Goal: Answer question/provide support: Answer question/provide support

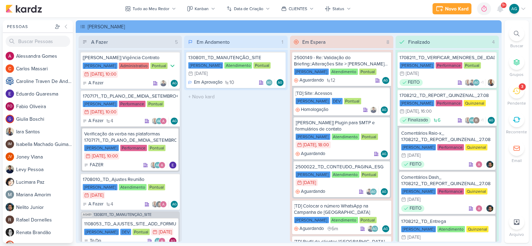
click at [516, 93] on icon at bounding box center [517, 91] width 8 height 8
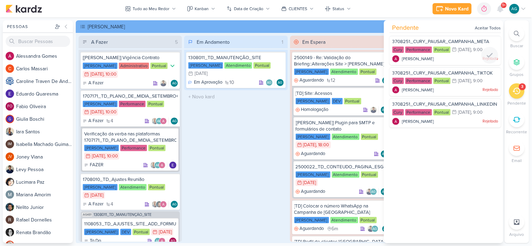
click at [433, 58] on span "[PERSON_NAME]" at bounding box center [418, 59] width 32 height 6
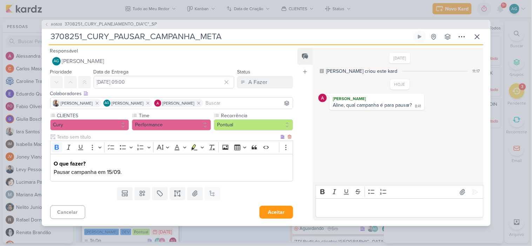
click at [98, 172] on p "O que fazer? Pausar campanha em 15/09." at bounding box center [172, 168] width 236 height 17
click at [281, 213] on button "Aceitar" at bounding box center [276, 212] width 34 height 13
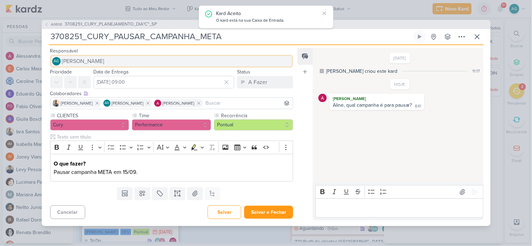
click at [104, 62] on span "[PERSON_NAME]" at bounding box center [83, 61] width 42 height 8
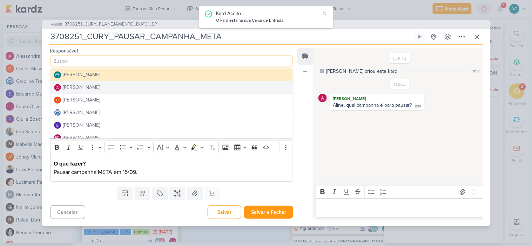
click at [104, 88] on button "[PERSON_NAME]" at bounding box center [171, 87] width 243 height 13
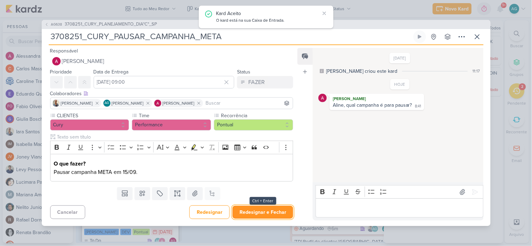
click at [269, 213] on button "Redesignar e Fechar" at bounding box center [262, 212] width 61 height 13
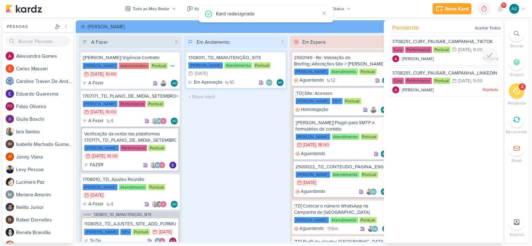
click at [453, 57] on div "[PERSON_NAME] Rejeitado" at bounding box center [445, 58] width 106 height 7
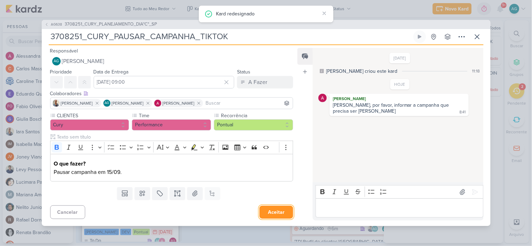
click at [270, 212] on button "Aceitar" at bounding box center [276, 212] width 34 height 13
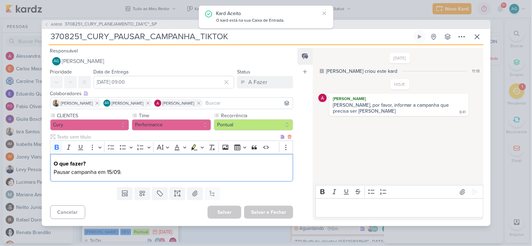
drag, startPoint x: 97, startPoint y: 171, endPoint x: 101, endPoint y: 170, distance: 4.0
click at [97, 171] on p "O que fazer? Pausar campanha em 15/09." at bounding box center [172, 168] width 236 height 17
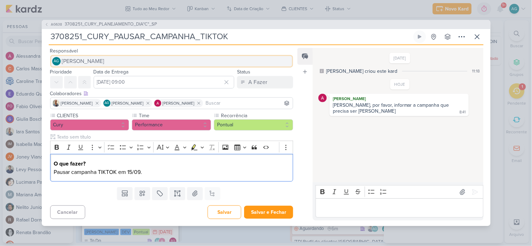
click at [149, 60] on button "AG [PERSON_NAME]" at bounding box center [171, 61] width 243 height 13
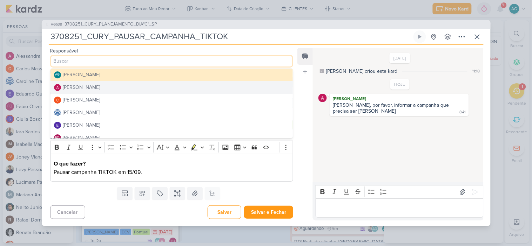
click at [98, 82] on button "[PERSON_NAME]" at bounding box center [171, 87] width 243 height 13
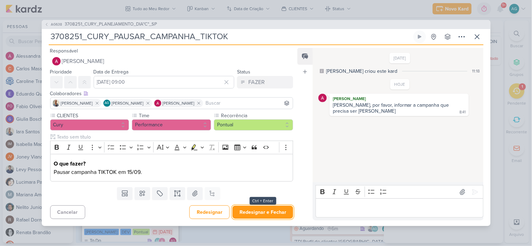
click at [266, 213] on button "Redesignar e Fechar" at bounding box center [262, 212] width 61 height 13
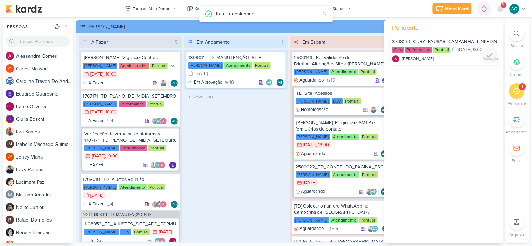
click at [446, 63] on div at bounding box center [445, 64] width 111 height 6
click at [440, 55] on div "[PERSON_NAME] Rejeitado" at bounding box center [445, 58] width 106 height 7
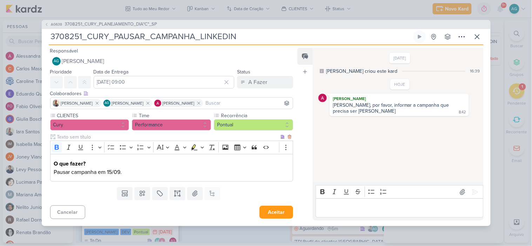
click at [99, 171] on p "O que fazer? Pausar campanha em 15/09." at bounding box center [172, 168] width 236 height 17
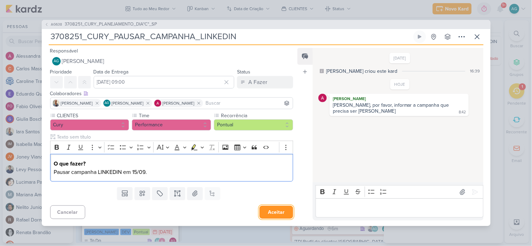
click at [272, 209] on button "Aceitar" at bounding box center [276, 212] width 34 height 13
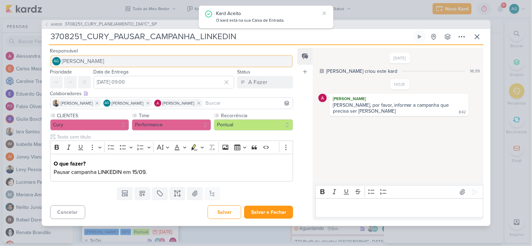
click at [132, 61] on button "AG [PERSON_NAME]" at bounding box center [171, 61] width 243 height 13
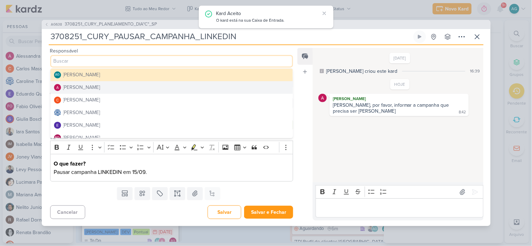
click at [108, 88] on button "[PERSON_NAME]" at bounding box center [171, 87] width 243 height 13
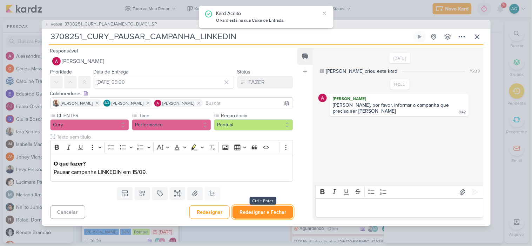
click at [273, 212] on button "Redesignar e Fechar" at bounding box center [262, 212] width 61 height 13
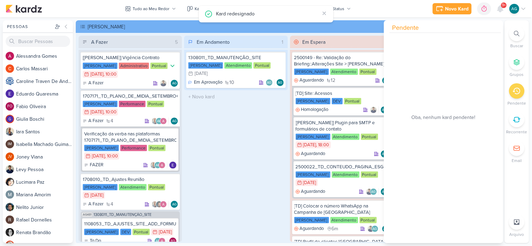
click at [245, 177] on div "Em Andamento 1 1308011_TD_MANUTENÇÃO_SITE [PERSON_NAME] Atendimento Pontual 31/…" at bounding box center [235, 139] width 103 height 207
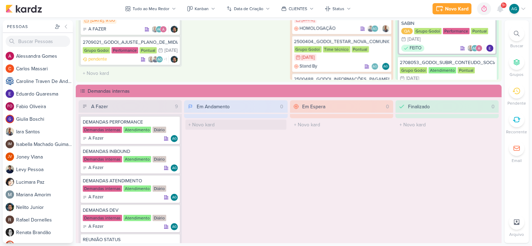
scroll to position [390, 0]
click at [173, 181] on icon at bounding box center [173, 182] width 4 height 4
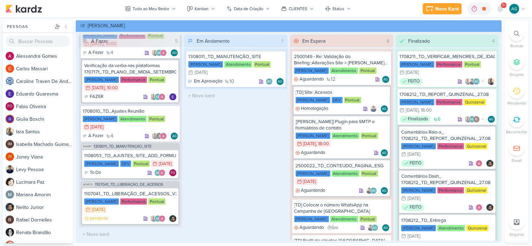
scroll to position [0, 0]
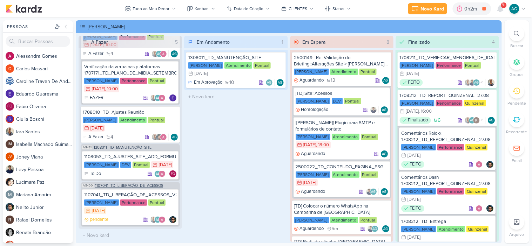
click at [140, 187] on span "1107041_TD_LIBERAÇÃO_DE_ACESSOS" at bounding box center [129, 186] width 68 height 4
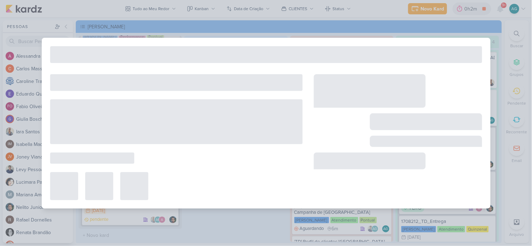
type input "1107041_TD_LIBERAÇÃO_DE_ACESSOS"
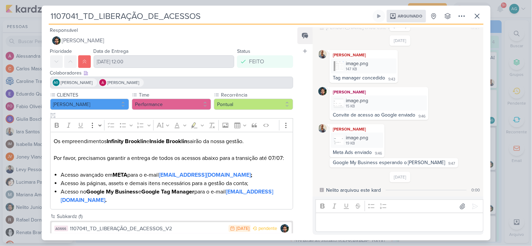
scroll to position [10, 0]
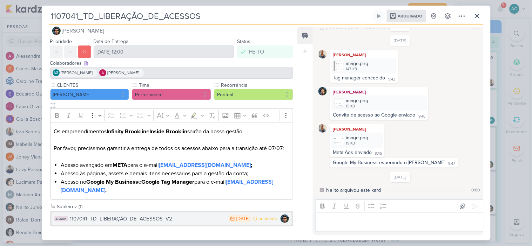
click at [155, 218] on div "1107041_TD_LIBERAÇÃO_DE_ACESSOS_V2" at bounding box center [147, 219] width 155 height 8
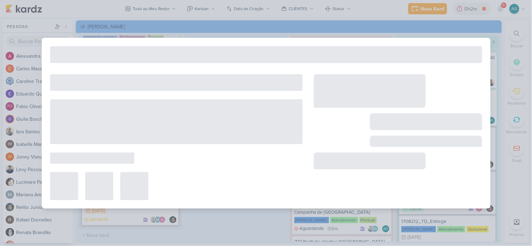
type input "1107041_TD_LIBERAÇÃO_DE_ACESSOS_V2"
